Goal: Information Seeking & Learning: Learn about a topic

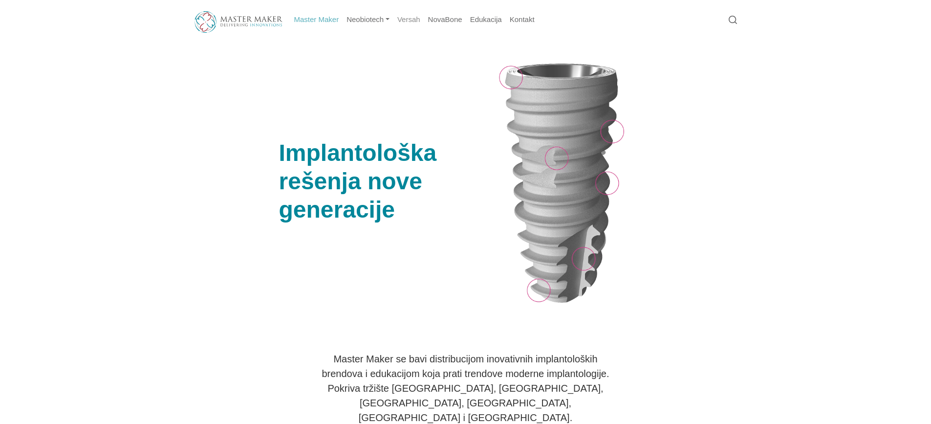
click at [410, 21] on link "Versah" at bounding box center [409, 19] width 31 height 19
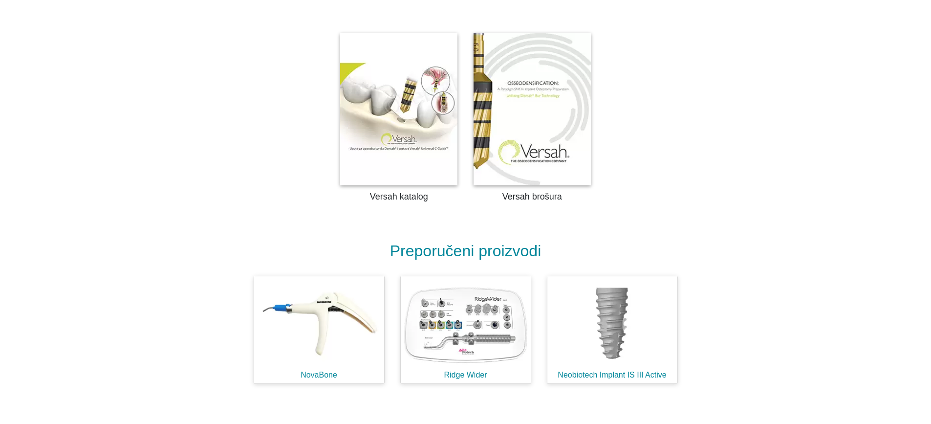
scroll to position [2247, 0]
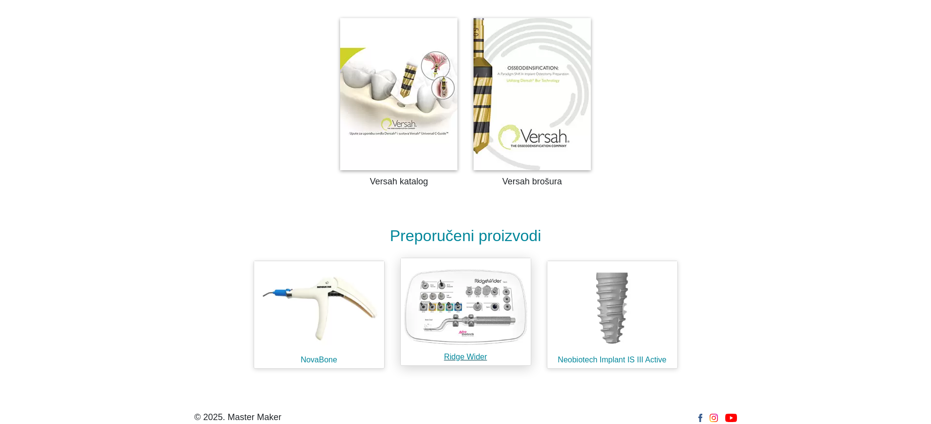
click at [484, 286] on img at bounding box center [466, 305] width 130 height 94
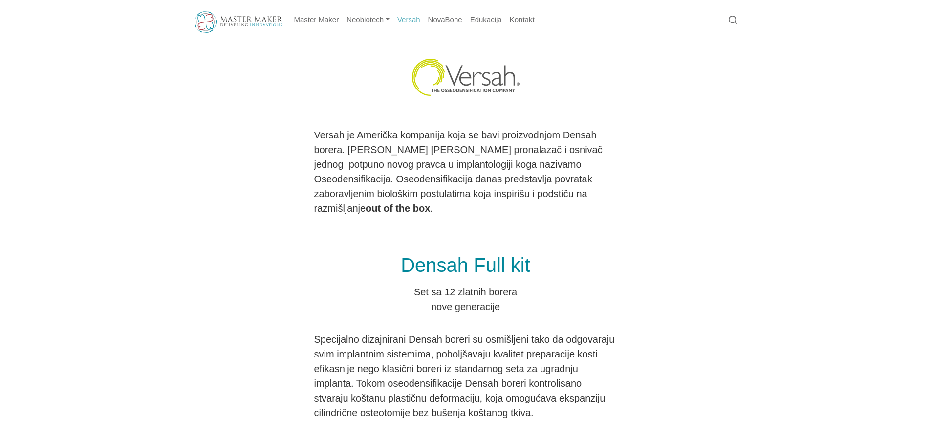
scroll to position [2247, 0]
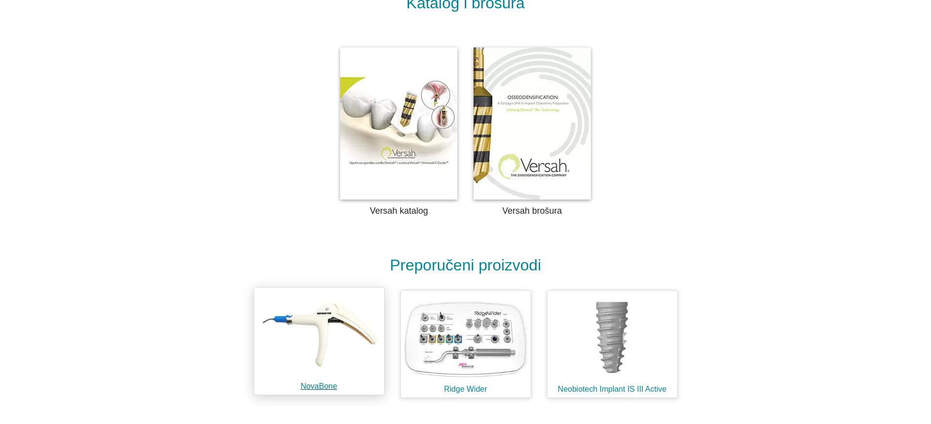
click at [344, 287] on img at bounding box center [319, 334] width 130 height 94
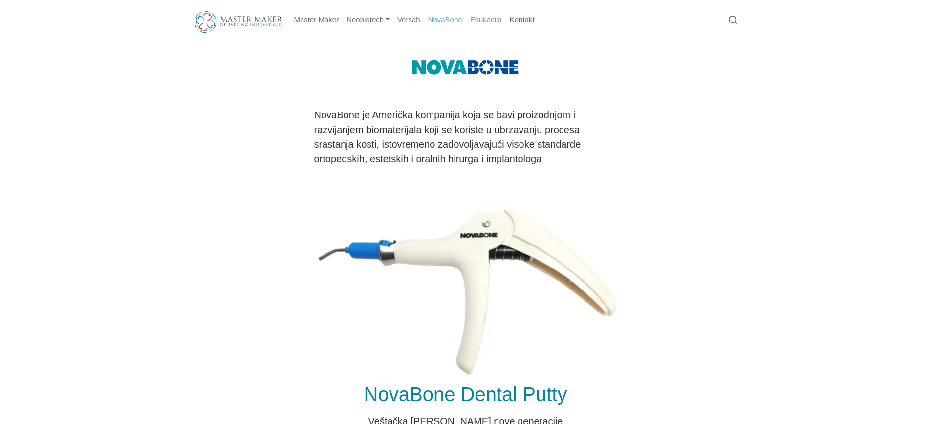
click at [493, 19] on link "Edukacija" at bounding box center [486, 19] width 40 height 19
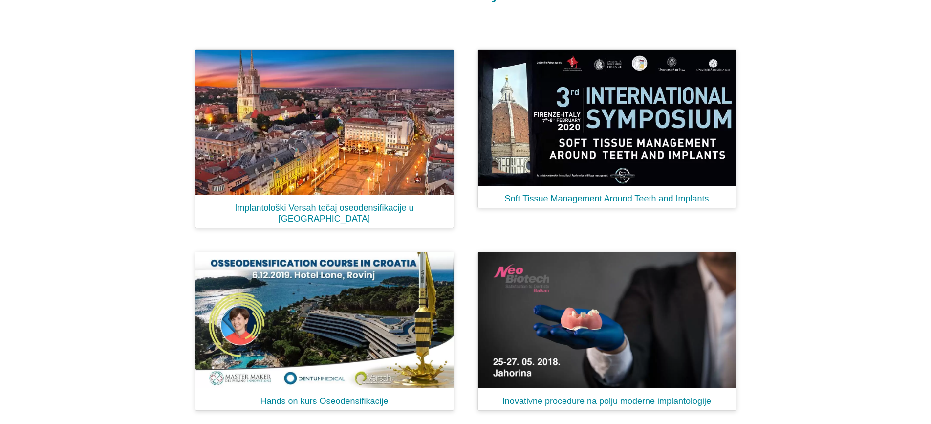
scroll to position [124, 0]
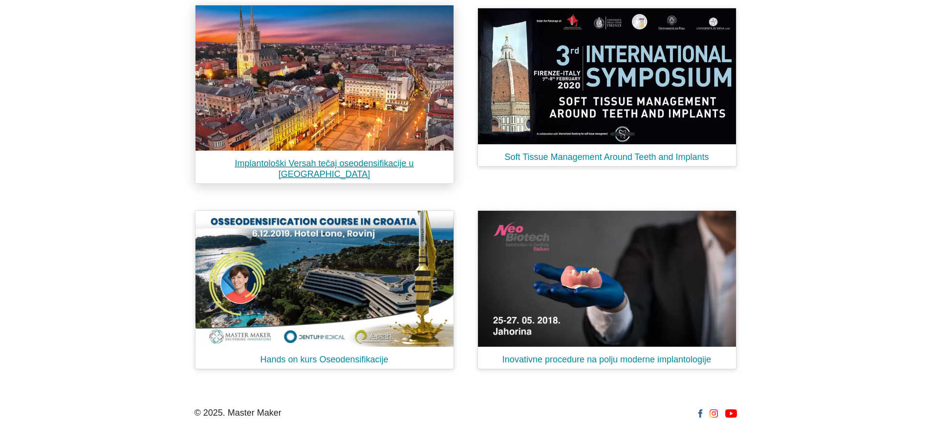
click at [352, 162] on h1 "Implantološki Versah tečaj oseodensifikacije u Zagrebu" at bounding box center [325, 165] width 258 height 29
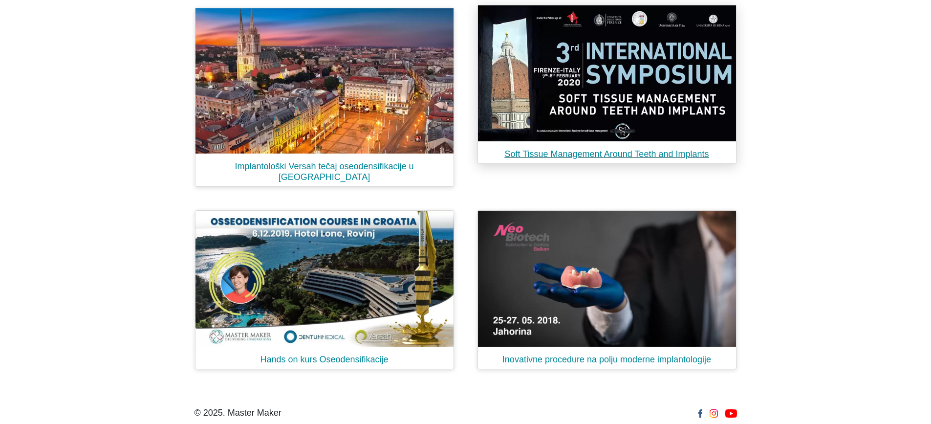
click at [636, 156] on h1 "Soft Tissue Management Around Teeth and Implants" at bounding box center [607, 150] width 258 height 19
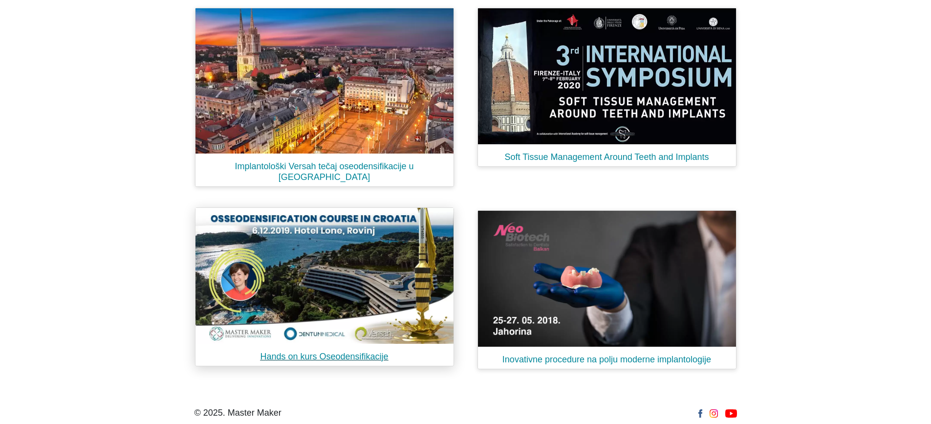
click at [321, 345] on h1 "Hands on kurs Oseodensifikacije" at bounding box center [325, 353] width 258 height 19
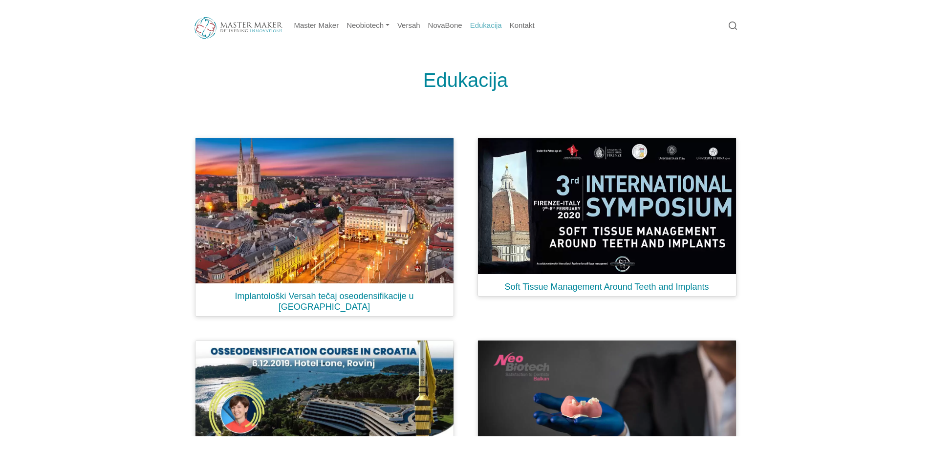
scroll to position [0, 0]
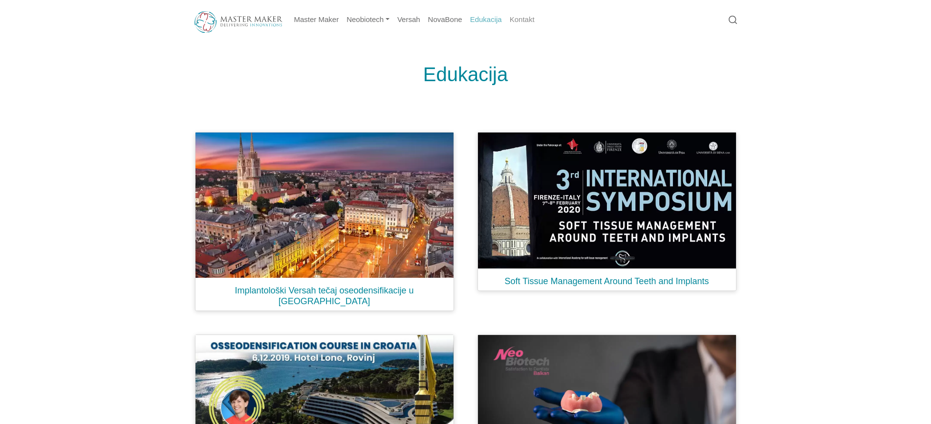
click at [520, 16] on link "Kontakt" at bounding box center [522, 19] width 33 height 19
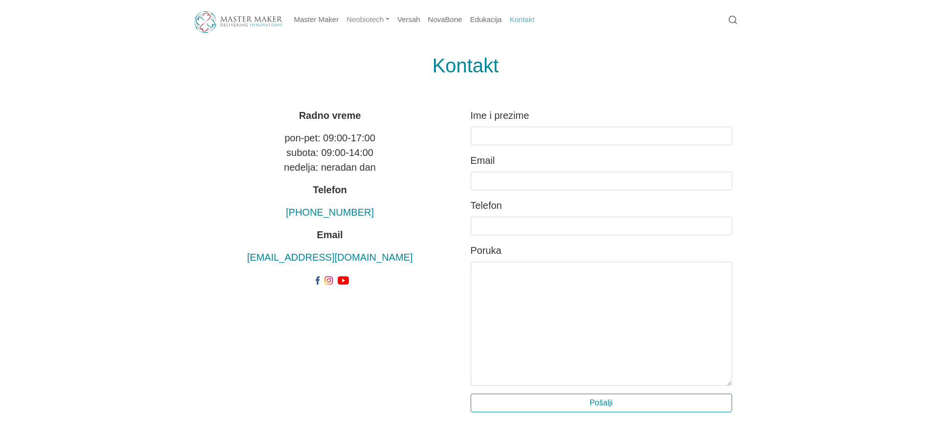
click at [381, 22] on link "Neobiotech" at bounding box center [368, 19] width 51 height 19
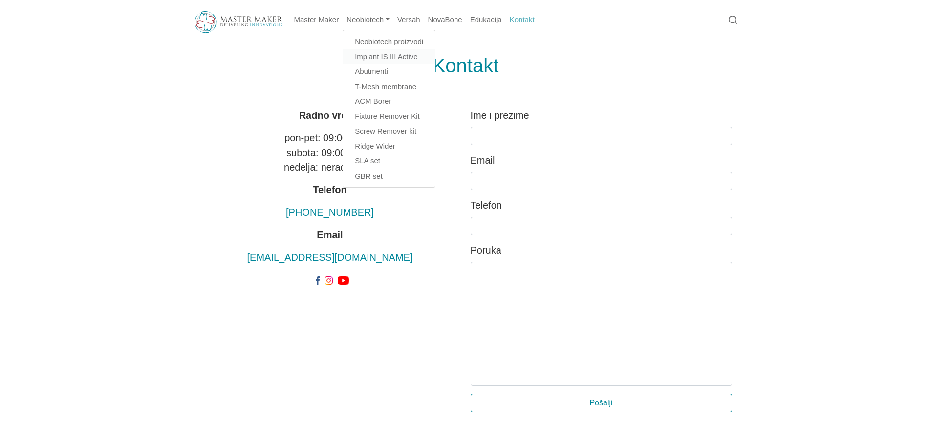
click at [415, 56] on link "Implant IS III Active" at bounding box center [389, 56] width 92 height 15
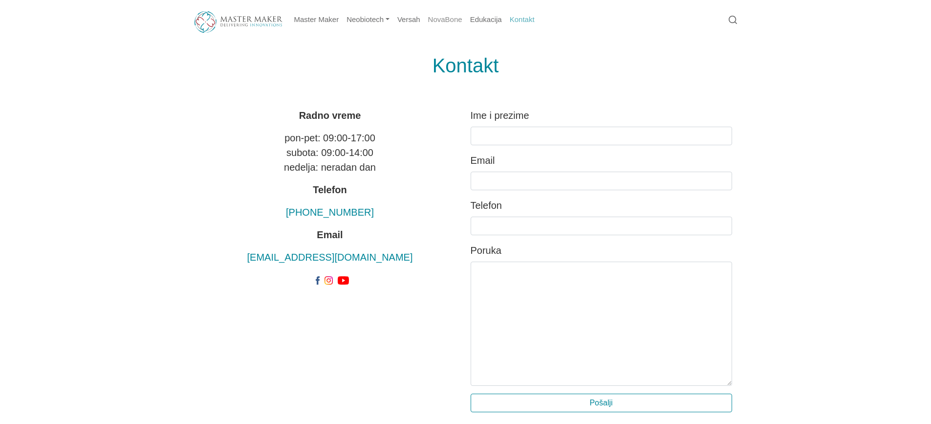
click at [437, 23] on link "NovaBone" at bounding box center [445, 19] width 42 height 19
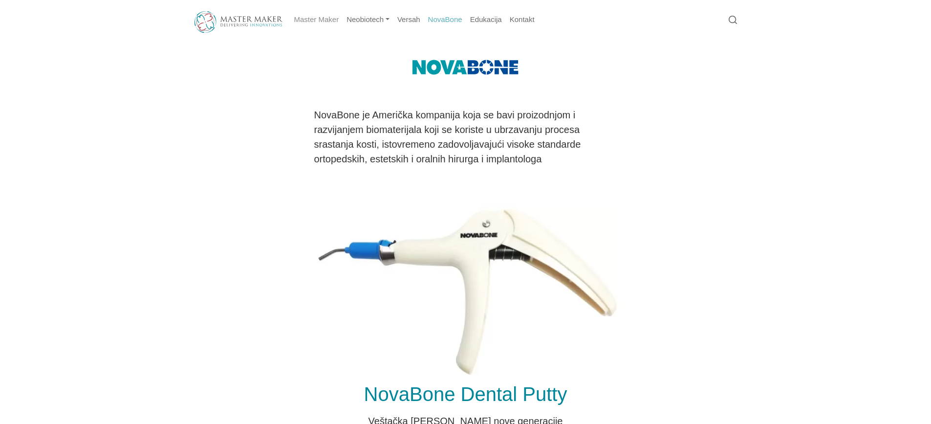
click at [313, 20] on link "Master Maker" at bounding box center [316, 19] width 53 height 19
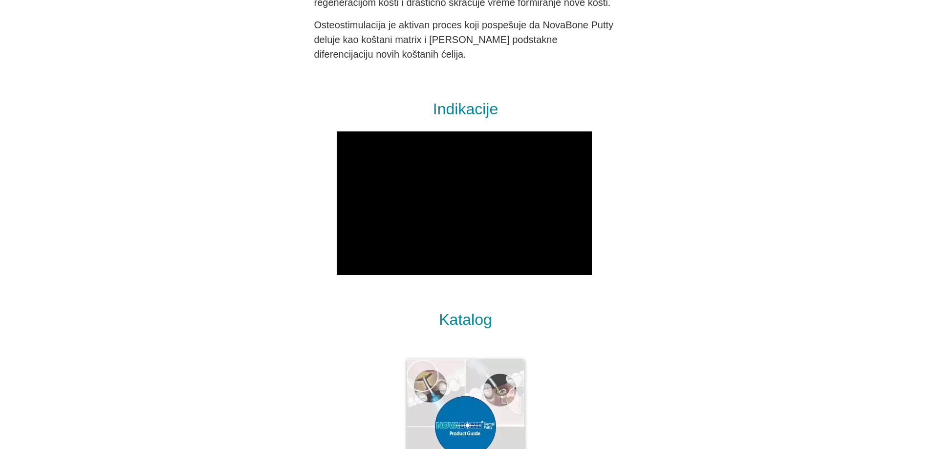
scroll to position [1076, 0]
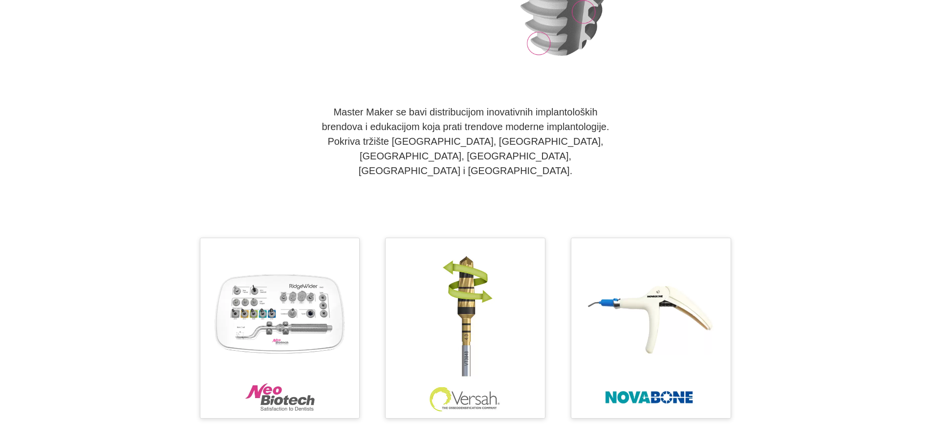
scroll to position [239, 0]
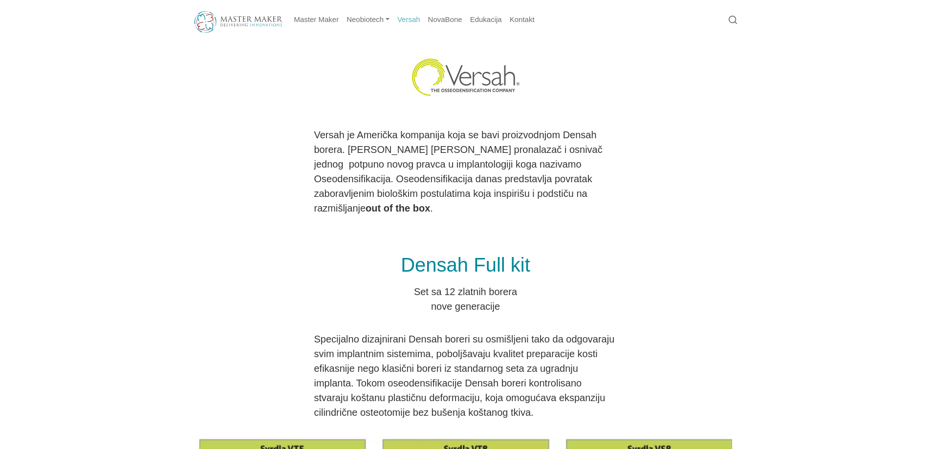
scroll to position [2221, 0]
